Goal: Information Seeking & Learning: Learn about a topic

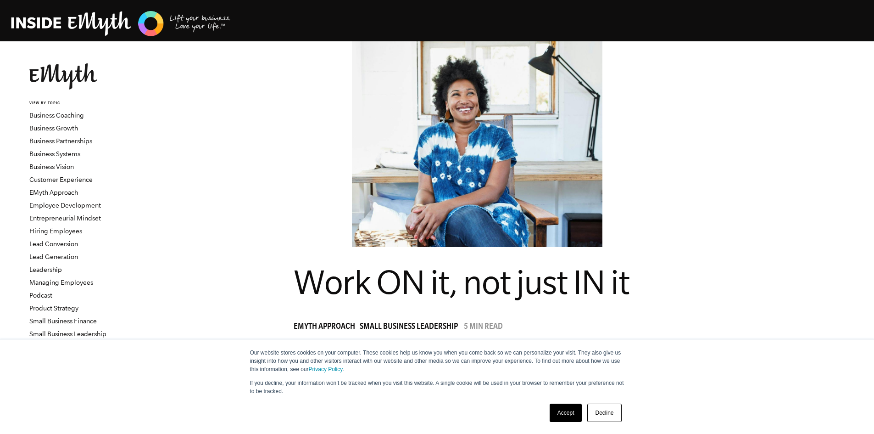
click at [594, 407] on link "Decline" at bounding box center [605, 412] width 34 height 18
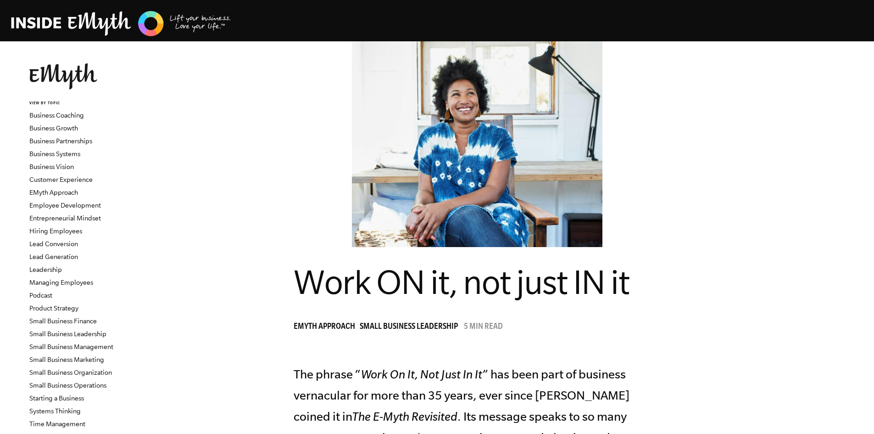
click at [728, 234] on figure at bounding box center [477, 144] width 661 height 206
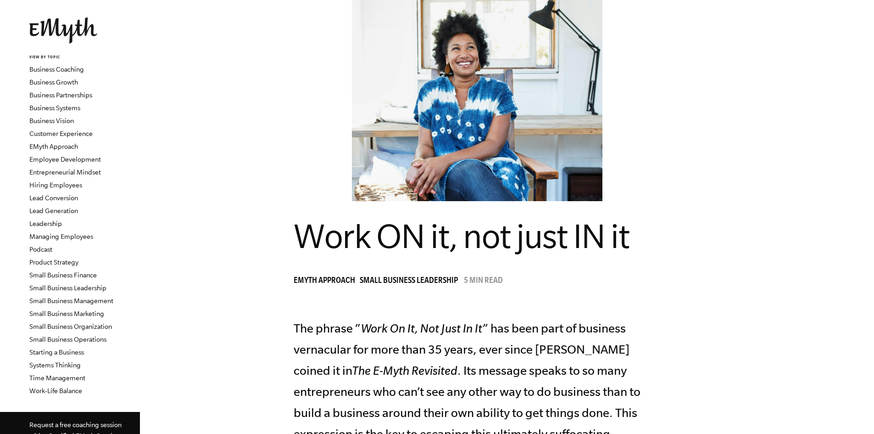
scroll to position [184, 0]
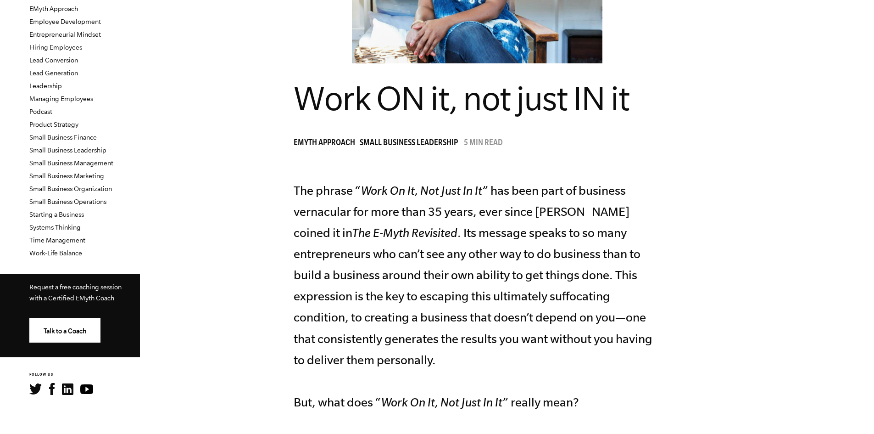
click at [626, 213] on p "The phrase “ Work On It, Not Just In It ” has been part of business vernacular …" at bounding box center [477, 296] width 367 height 233
drag, startPoint x: 626, startPoint y: 213, endPoint x: 589, endPoint y: 216, distance: 36.9
click at [589, 216] on p "The phrase “ Work On It, Not Just In It ” has been part of business vernacular …" at bounding box center [477, 296] width 367 height 233
drag, startPoint x: 589, startPoint y: 216, endPoint x: 661, endPoint y: 207, distance: 72.6
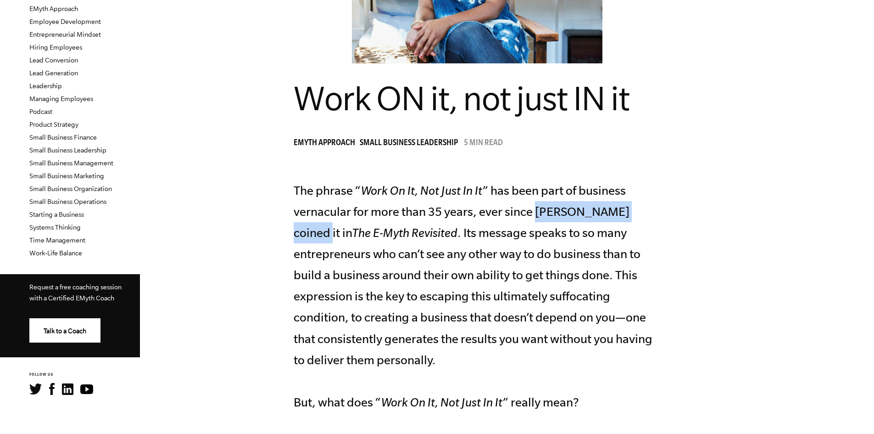
click at [661, 207] on p "The phrase “ Work On It, Not Just In It ” has been part of business vernacular …" at bounding box center [477, 296] width 367 height 233
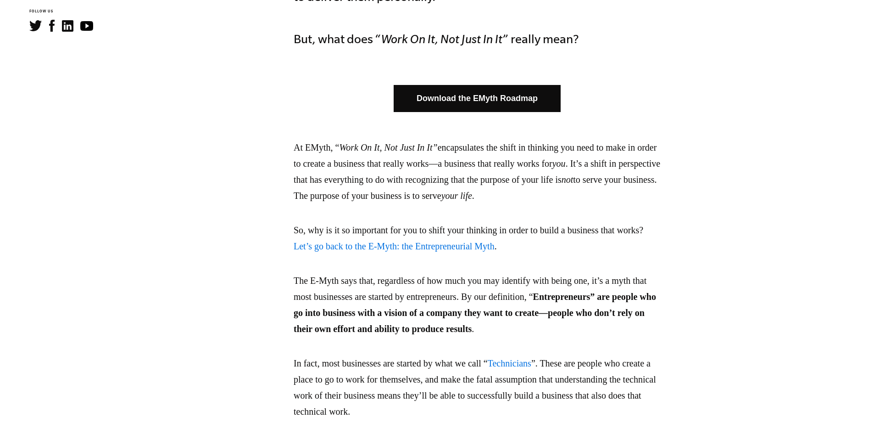
scroll to position [551, 0]
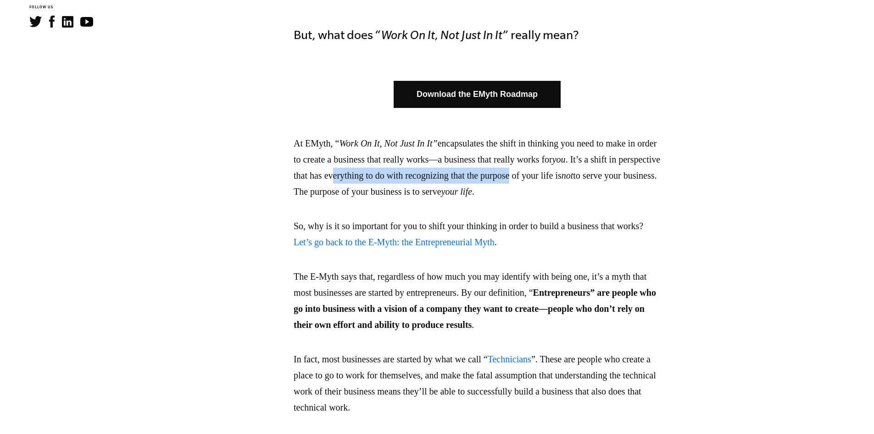
drag, startPoint x: 459, startPoint y: 177, endPoint x: 643, endPoint y: 178, distance: 184.1
click at [643, 178] on p "At EMyth, “ Work On It, Not Just In It” encapsulates the shift in thinking you …" at bounding box center [477, 167] width 367 height 64
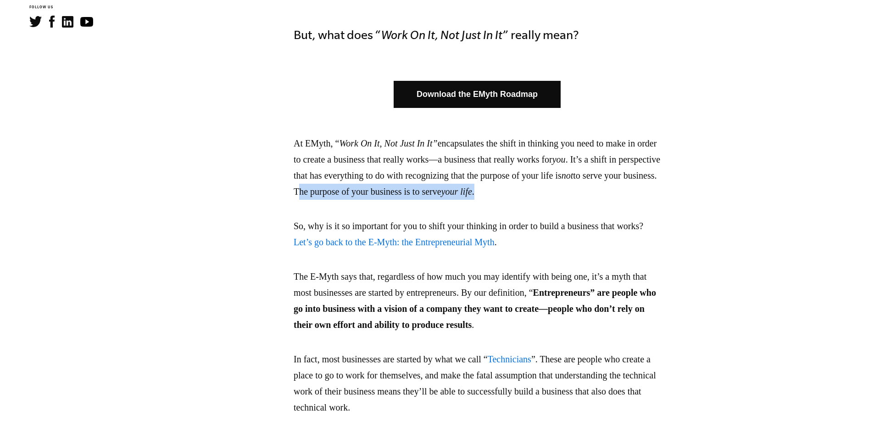
drag, startPoint x: 505, startPoint y: 194, endPoint x: 646, endPoint y: 195, distance: 141.4
click at [646, 195] on p "At EMyth, “ Work On It, Not Just In It” encapsulates the shift in thinking you …" at bounding box center [477, 167] width 367 height 64
